Goal: Task Accomplishment & Management: Manage account settings

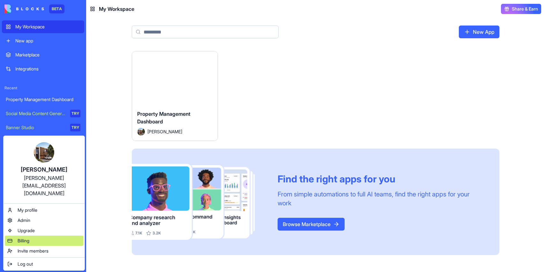
click at [21, 238] on span "Billing" at bounding box center [24, 241] width 12 height 6
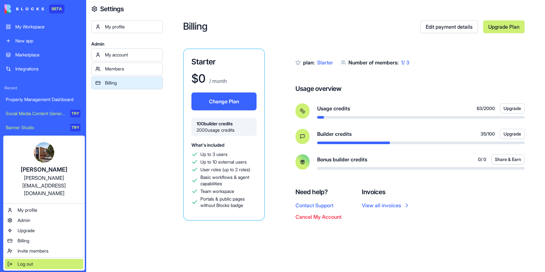
click at [44, 259] on div "Log out" at bounding box center [44, 264] width 78 height 10
